Goal: Navigation & Orientation: Find specific page/section

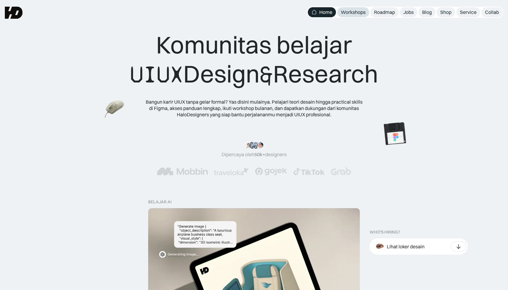
click at [345, 12] on div "Workshops" at bounding box center [353, 12] width 25 height 6
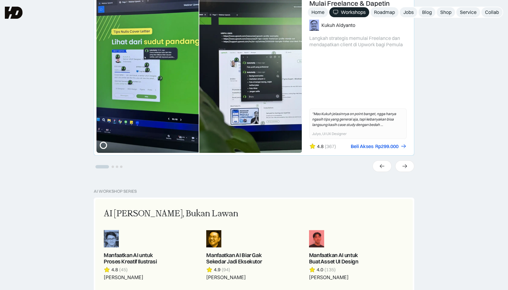
scroll to position [168, 0]
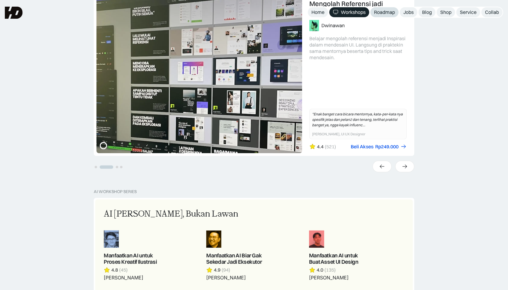
click at [384, 14] on div "Roadmap" at bounding box center [384, 12] width 21 height 6
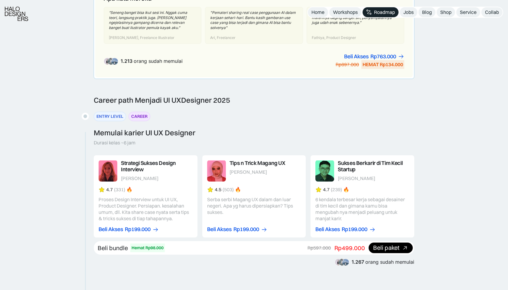
scroll to position [528, 0]
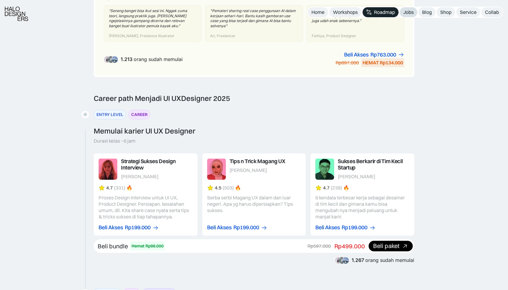
click at [406, 13] on div "Jobs" at bounding box center [408, 12] width 10 height 6
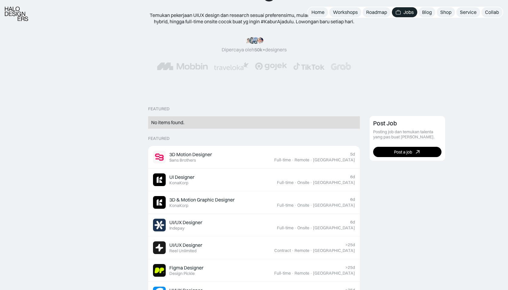
scroll to position [64, 0]
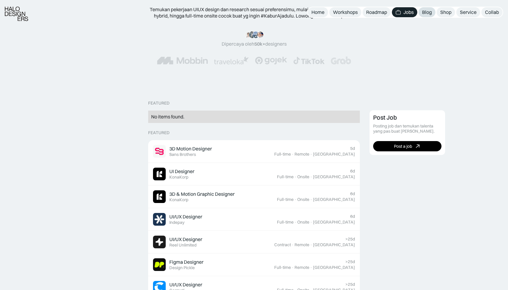
click at [428, 15] on link "Blog" at bounding box center [427, 12] width 17 height 10
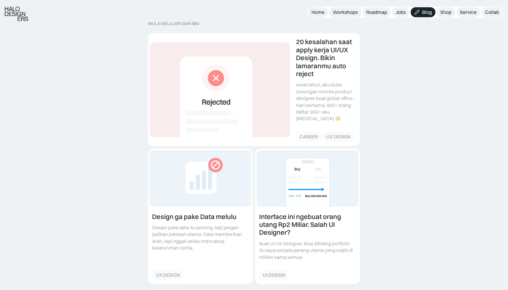
scroll to position [90, 0]
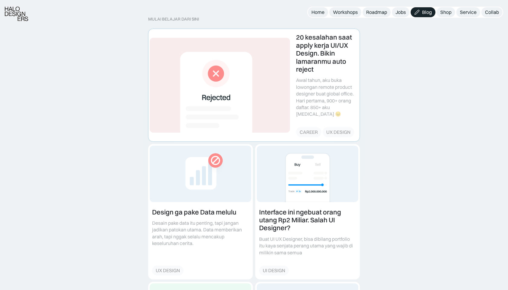
click at [301, 80] on link at bounding box center [254, 85] width 211 height 112
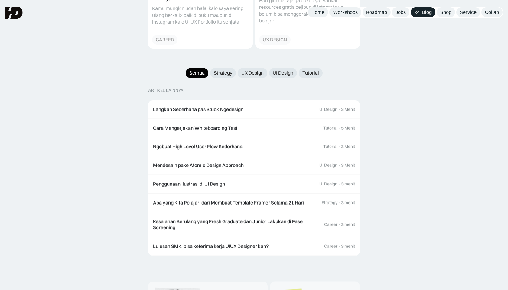
scroll to position [569, 0]
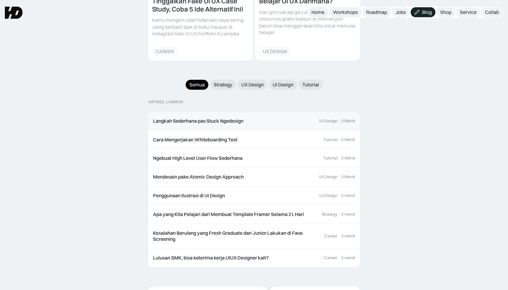
click at [294, 112] on link "Langkah Sederhana pas Stuck Ngedesign UI Design · 3 Menit" at bounding box center [254, 121] width 212 height 19
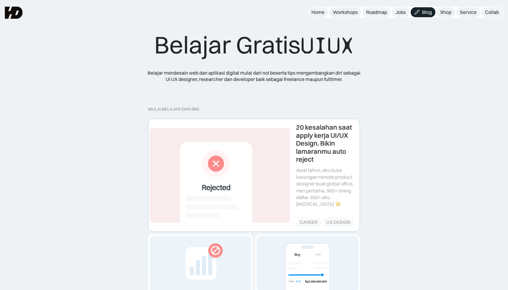
scroll to position [0, 0]
click at [495, 12] on div "Collab" at bounding box center [492, 12] width 14 height 6
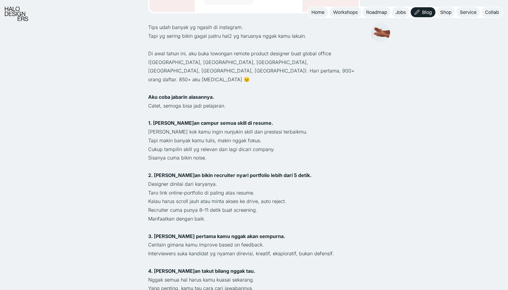
scroll to position [230, 0]
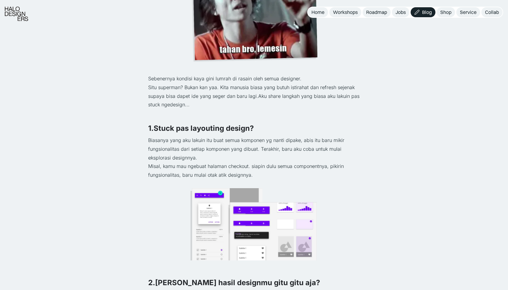
scroll to position [163, 0]
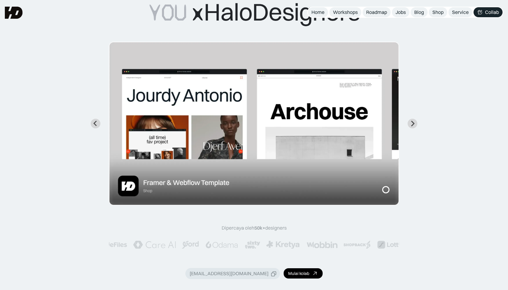
scroll to position [62, 0]
click at [412, 120] on icon "Next slide" at bounding box center [413, 123] width 6 height 6
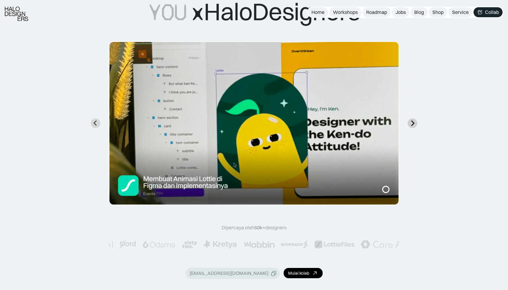
click at [412, 120] on icon "Next slide" at bounding box center [413, 123] width 6 height 6
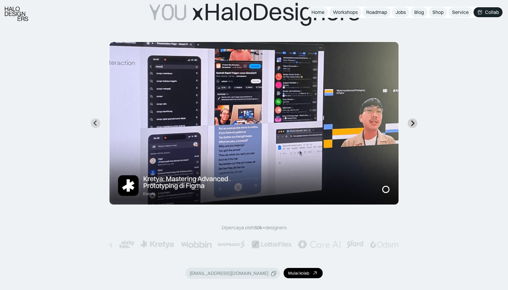
click at [412, 120] on icon "Next slide" at bounding box center [413, 123] width 6 height 6
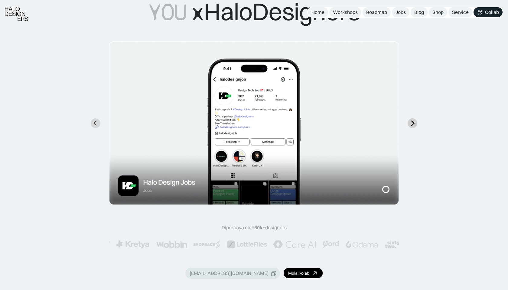
click at [412, 120] on icon "Next slide" at bounding box center [413, 123] width 6 height 6
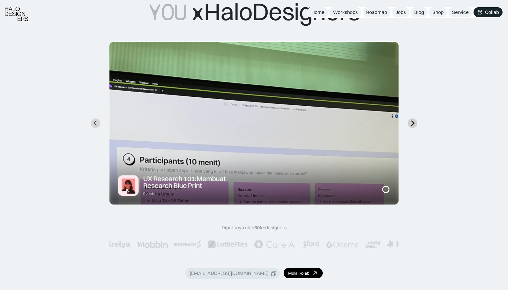
click at [412, 120] on icon "Next slide" at bounding box center [413, 123] width 6 height 6
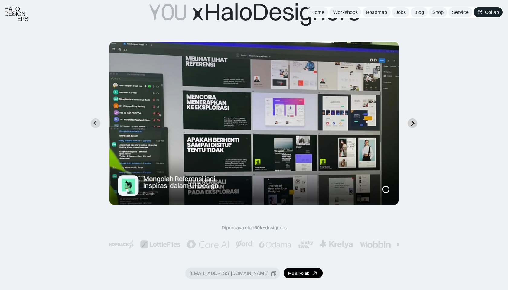
click at [413, 123] on icon "Next slide" at bounding box center [412, 123] width 3 height 5
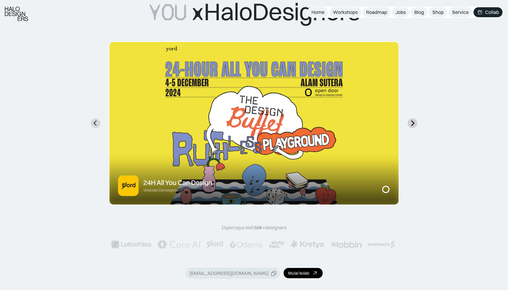
click at [415, 121] on icon "Go to first slide" at bounding box center [413, 123] width 6 height 6
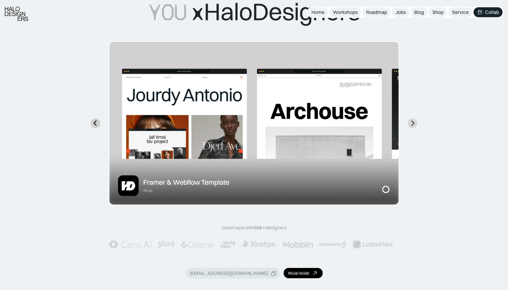
click at [96, 123] on icon "Go to last slide" at bounding box center [96, 123] width 6 height 6
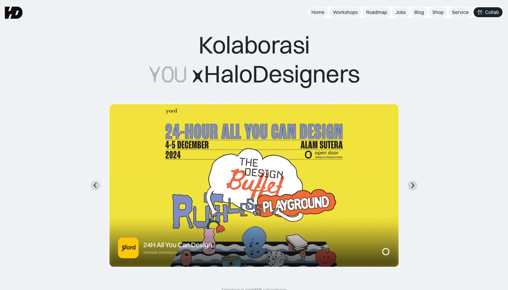
scroll to position [0, 0]
click at [309, 10] on link "Home" at bounding box center [318, 12] width 20 height 10
